Goal: Navigation & Orientation: Find specific page/section

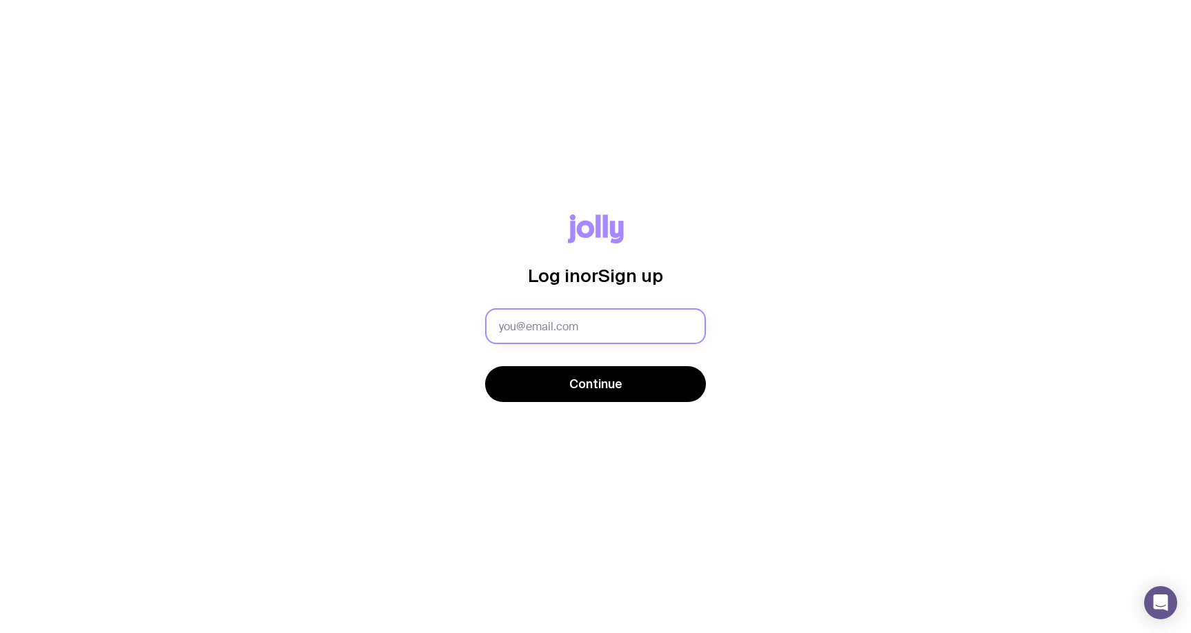
click at [570, 331] on input "text" at bounding box center [595, 326] width 221 height 36
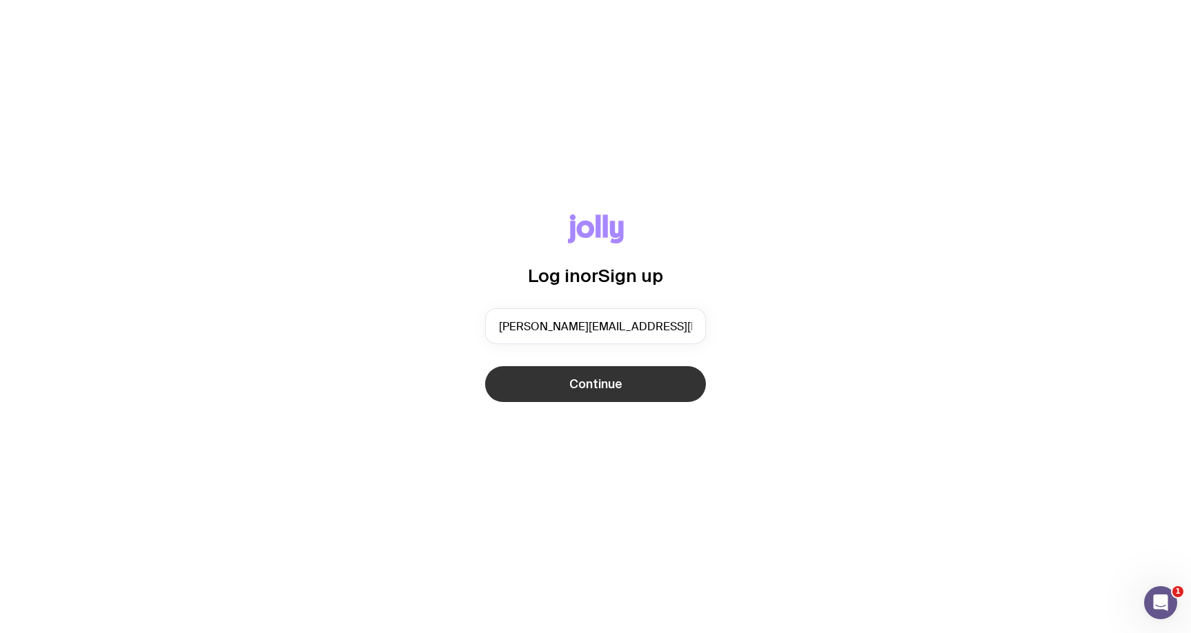
type input "[PERSON_NAME][EMAIL_ADDRESS][PERSON_NAME][DOMAIN_NAME]"
click at [543, 381] on button "Continue" at bounding box center [595, 384] width 221 height 36
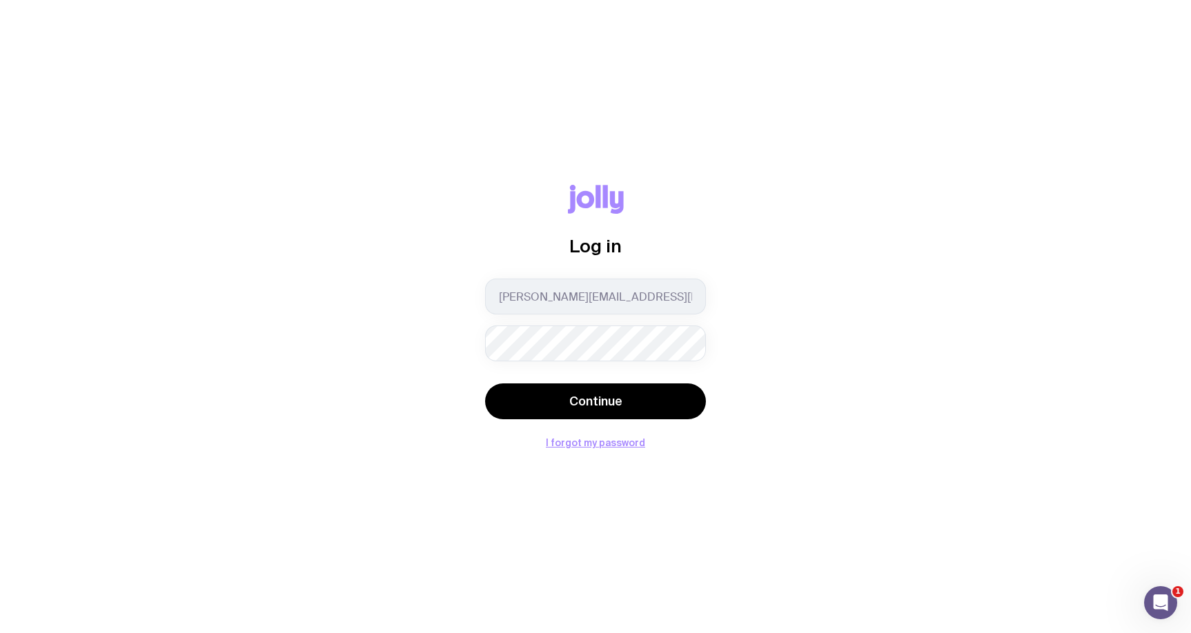
click at [610, 420] on div "Continue" at bounding box center [595, 403] width 221 height 39
click at [591, 400] on span "Continue" at bounding box center [595, 401] width 53 height 17
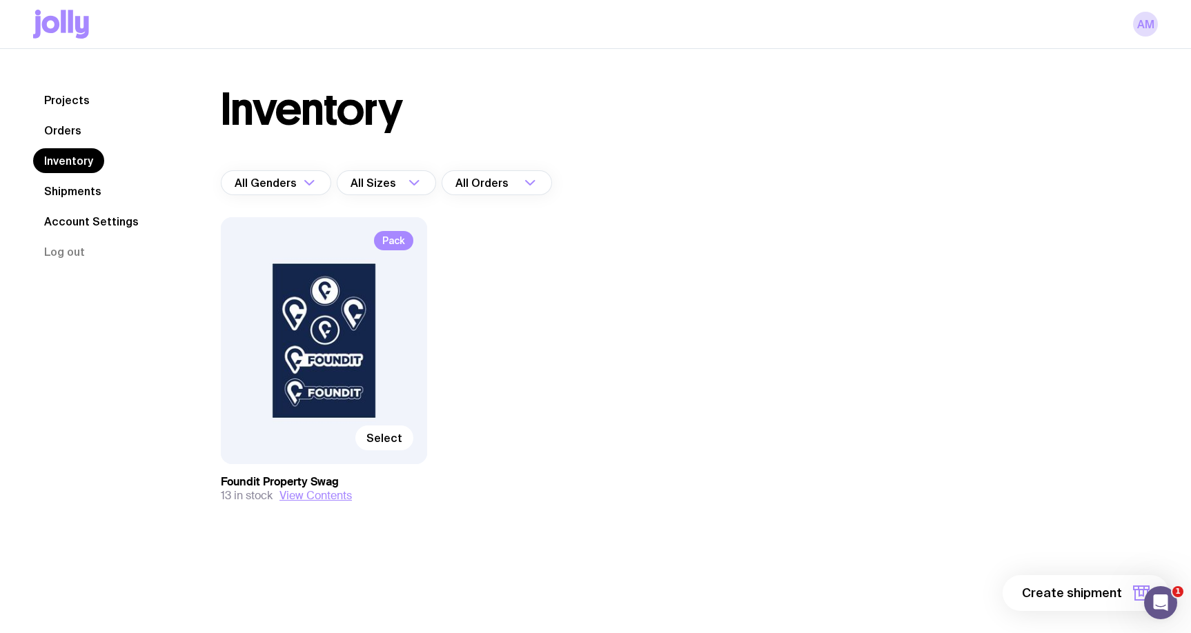
click at [930, 263] on div "Inventory All Genders Loading... All Sizes Loading... All Orders Loading... Pac…" at bounding box center [673, 323] width 970 height 470
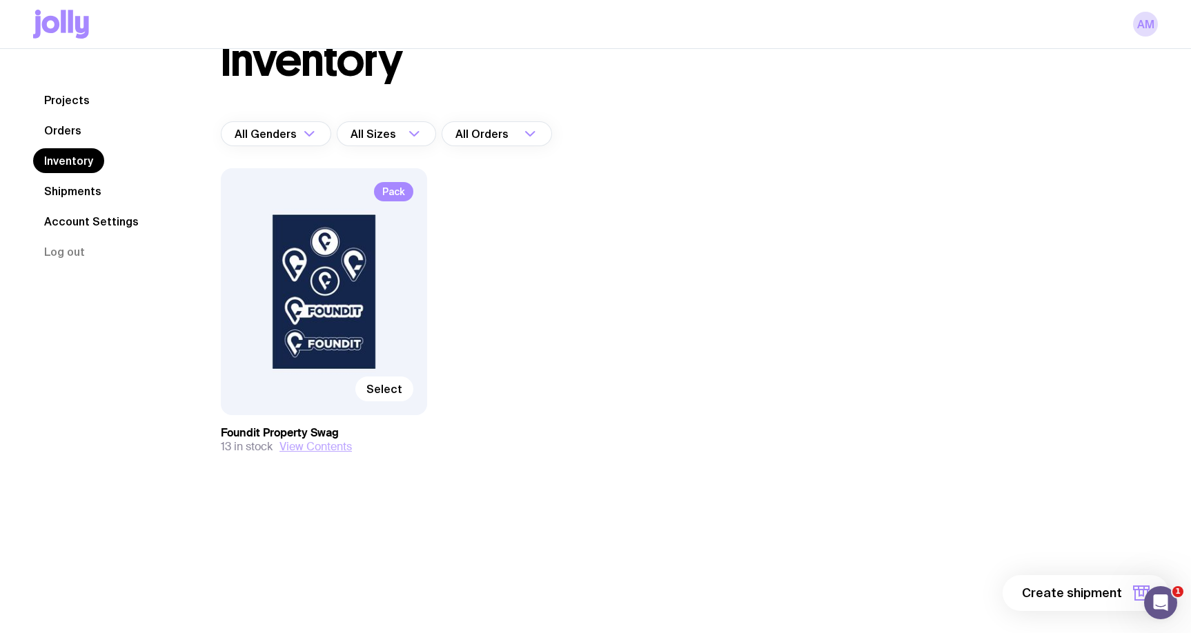
click at [327, 441] on button "View Contents" at bounding box center [315, 447] width 72 height 14
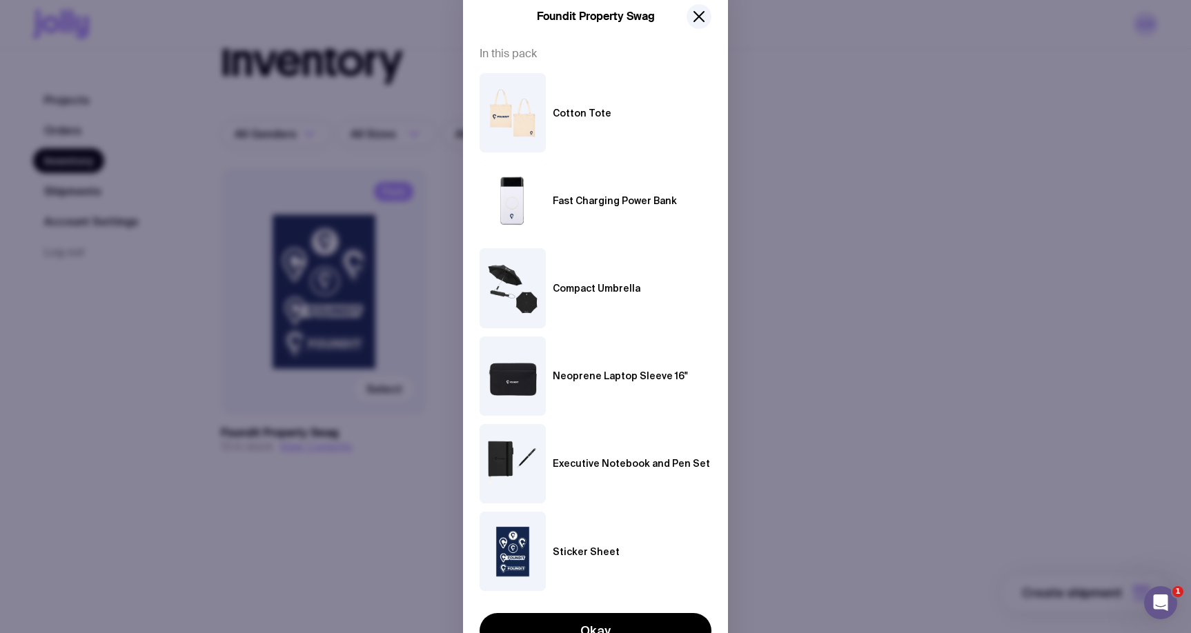
scroll to position [0, 0]
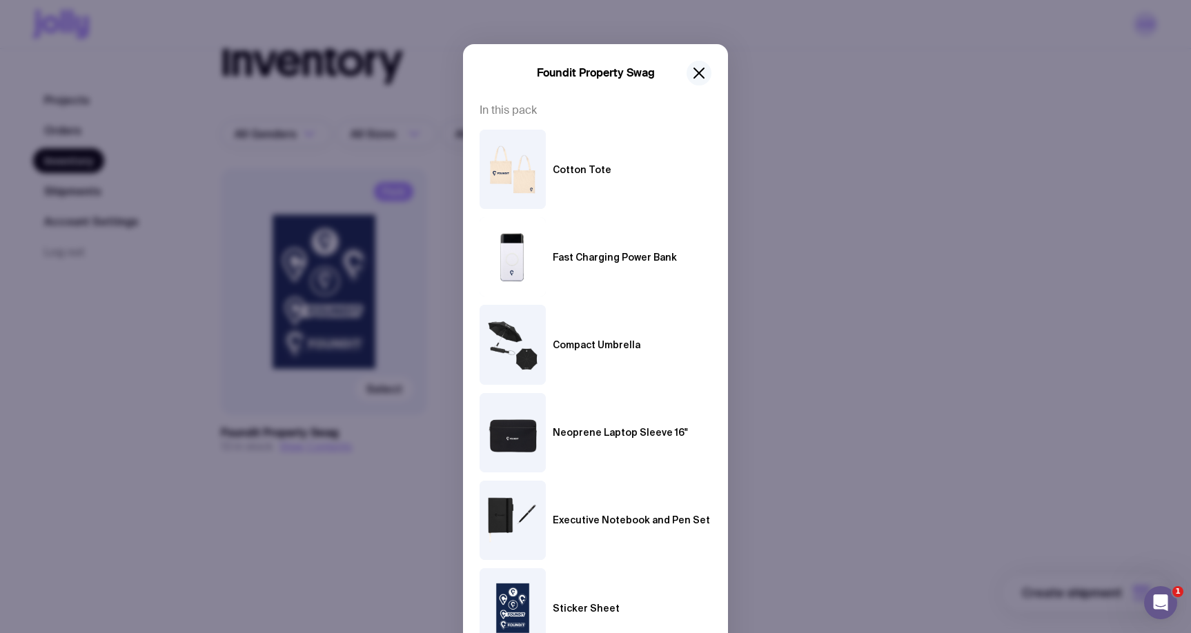
click at [708, 71] on button "button" at bounding box center [698, 73] width 25 height 25
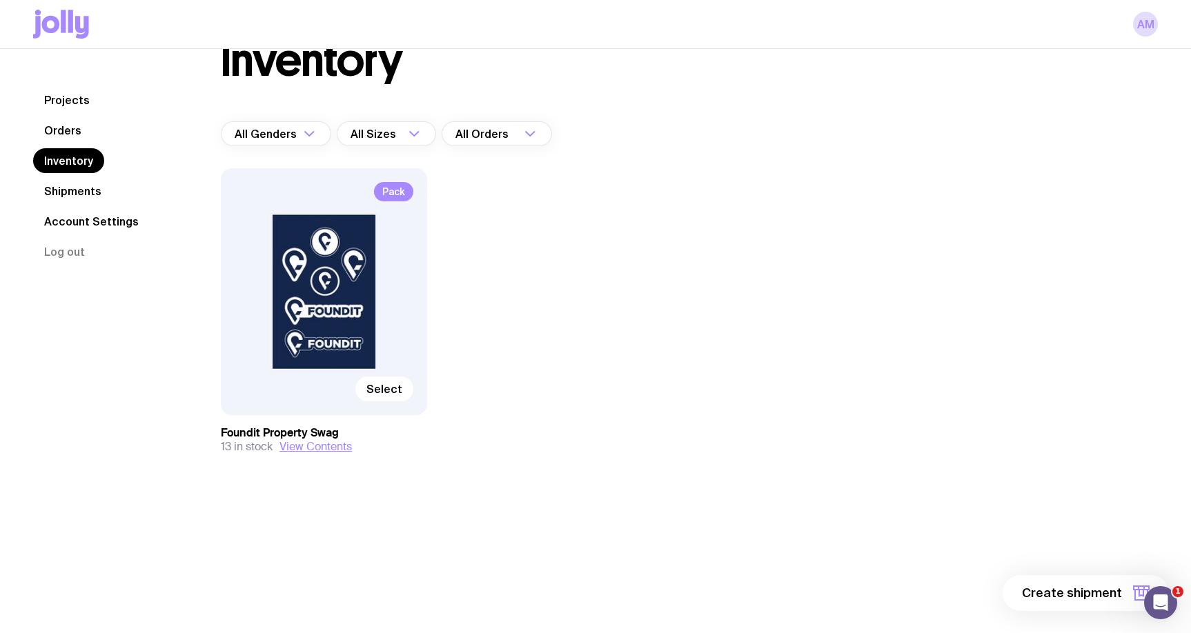
click at [88, 183] on link "Shipments" at bounding box center [72, 191] width 79 height 25
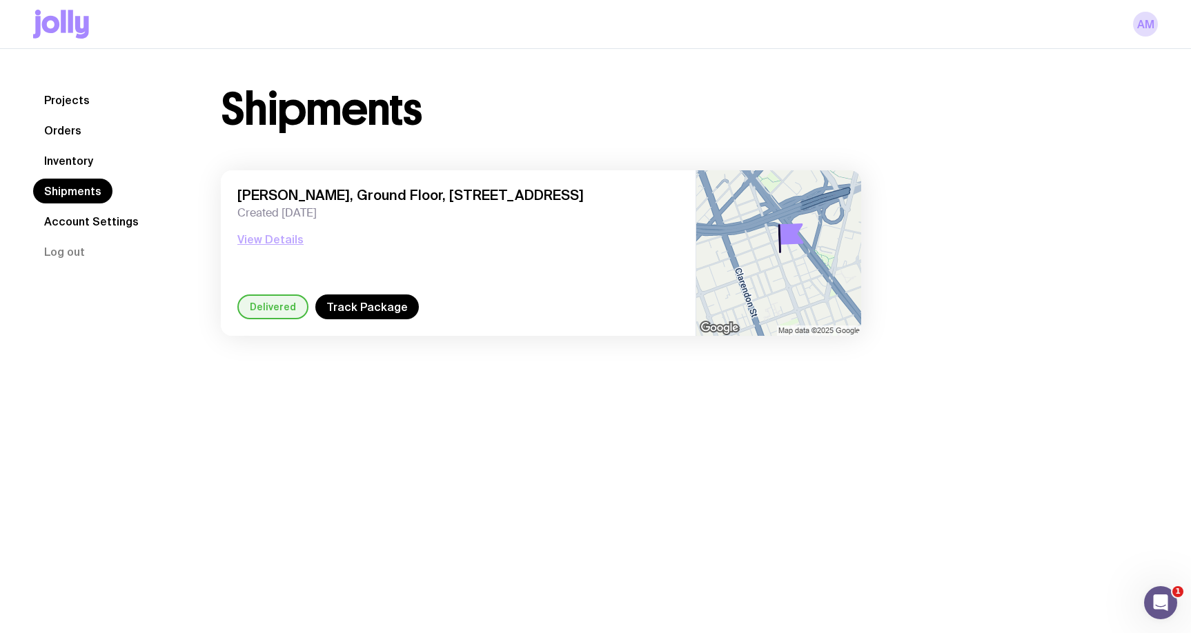
click at [279, 235] on button "View Details" at bounding box center [270, 239] width 66 height 17
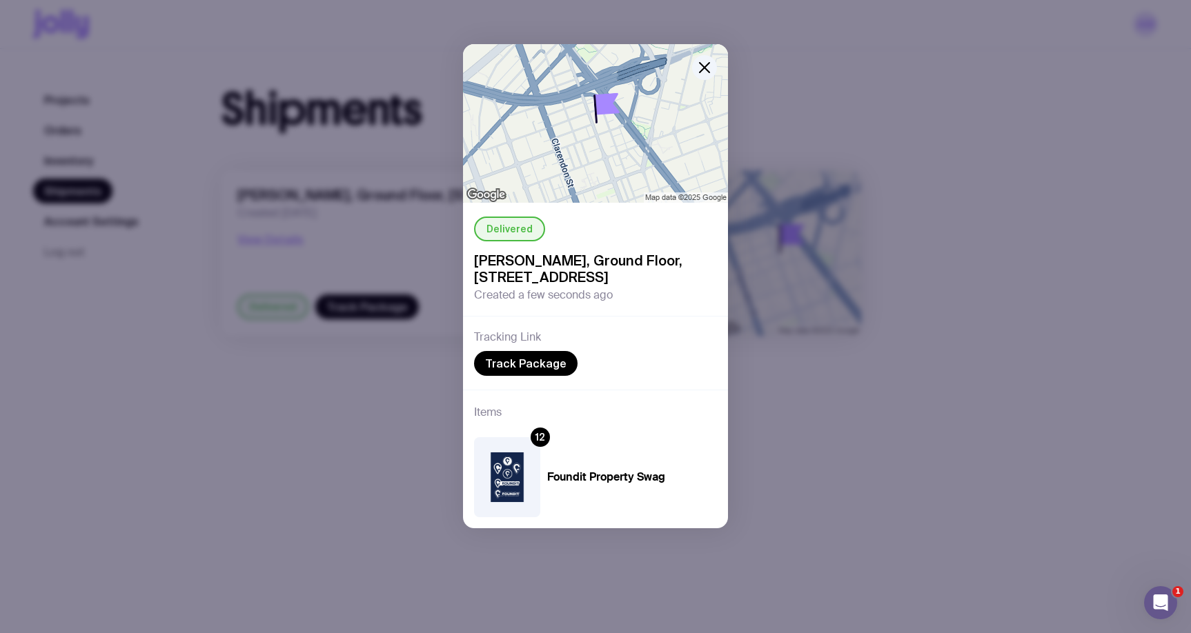
scroll to position [49, 0]
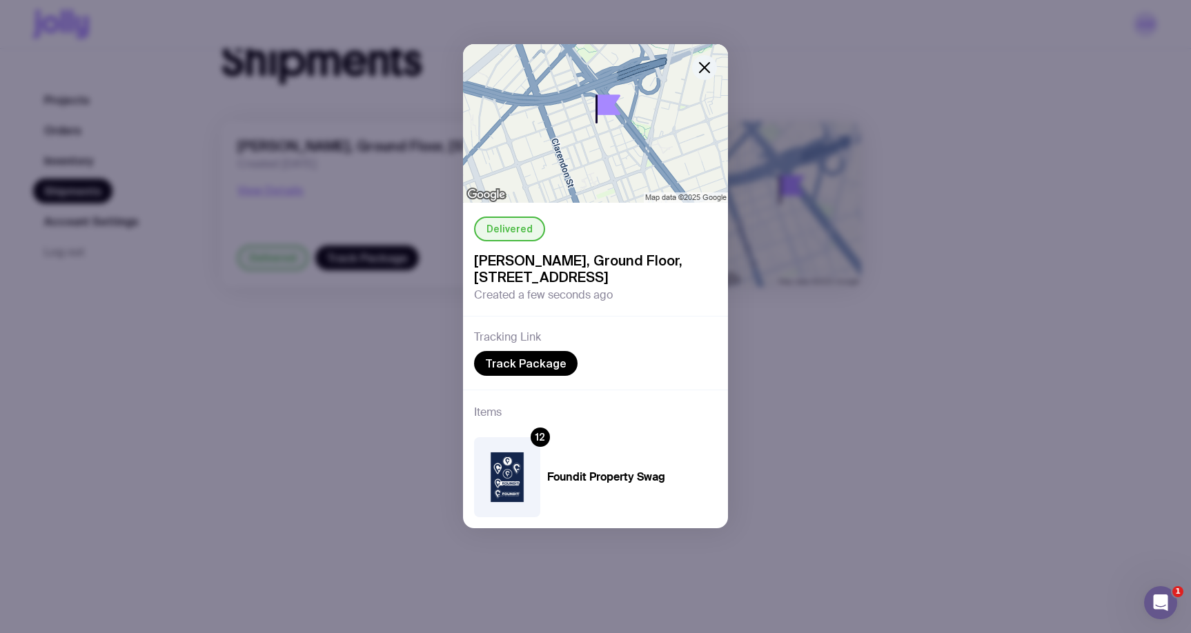
click at [701, 73] on icon "button" at bounding box center [704, 67] width 17 height 17
